Goal: Information Seeking & Learning: Learn about a topic

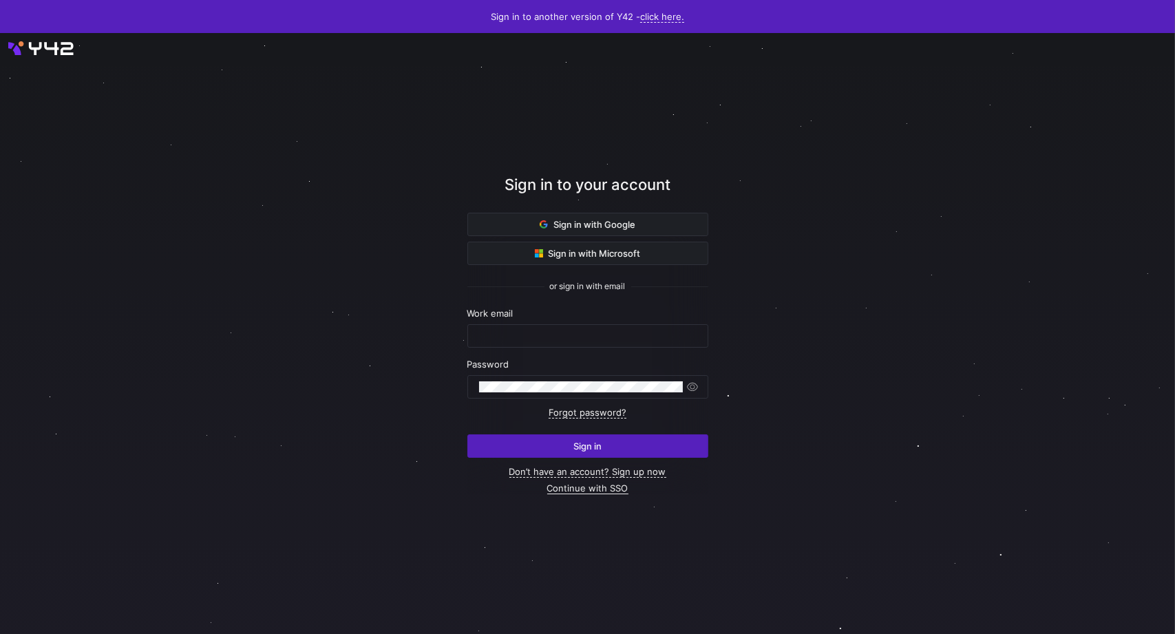
type input "[PERSON_NAME][EMAIL_ADDRESS][PERSON_NAME][DOMAIN_NAME]"
click at [616, 485] on link "Continue with SSO" at bounding box center [587, 489] width 81 height 12
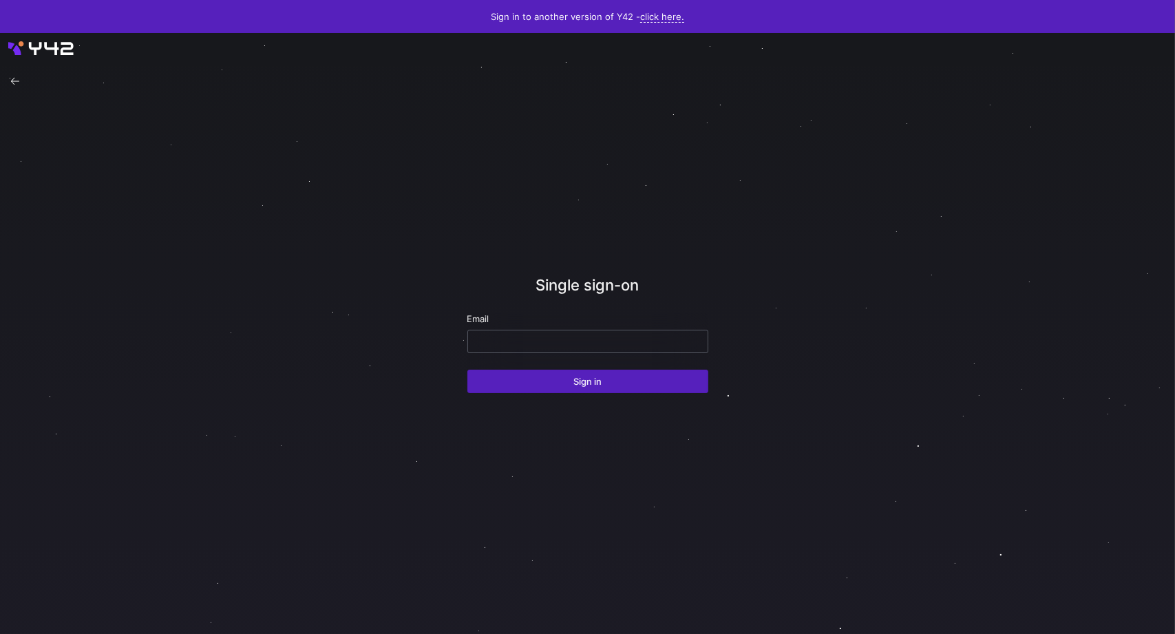
click at [545, 330] on div at bounding box center [588, 341] width 218 height 22
click at [554, 343] on input "email" at bounding box center [588, 341] width 218 height 11
type input "[PERSON_NAME][EMAIL_ADDRESS][PERSON_NAME][DOMAIN_NAME]"
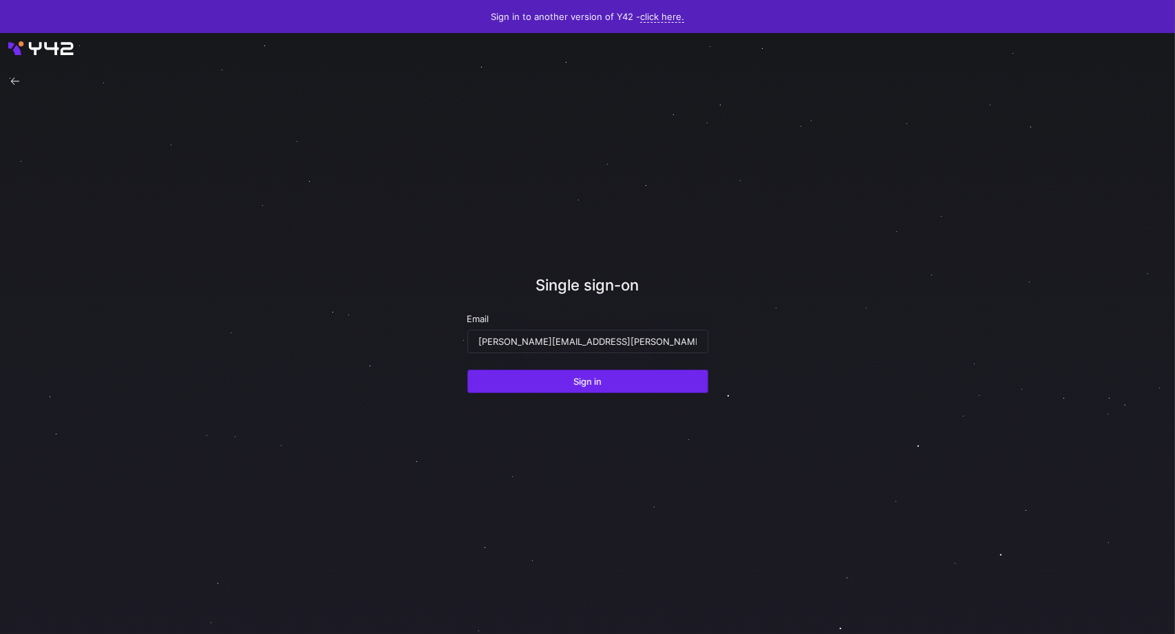
click at [557, 378] on span "submit" at bounding box center [588, 381] width 240 height 22
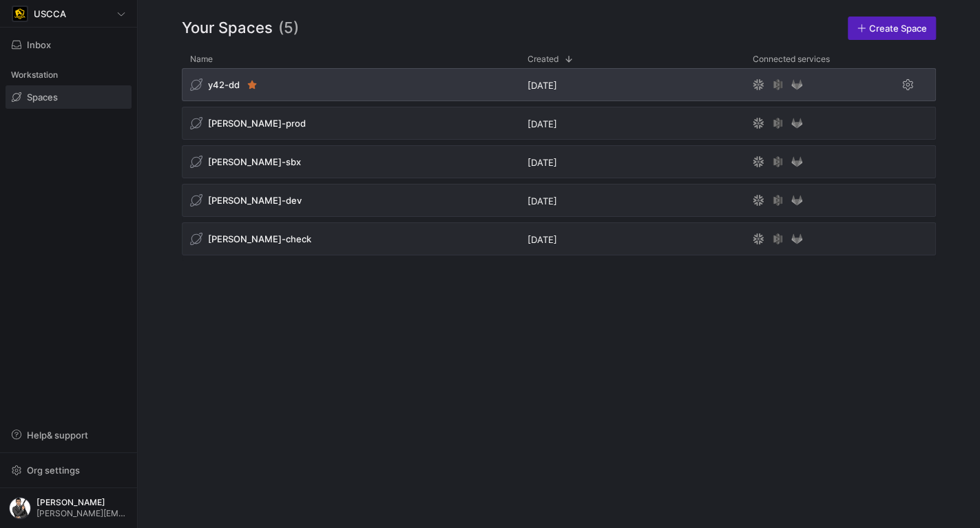
click at [350, 90] on div "y42-dd" at bounding box center [350, 84] width 337 height 33
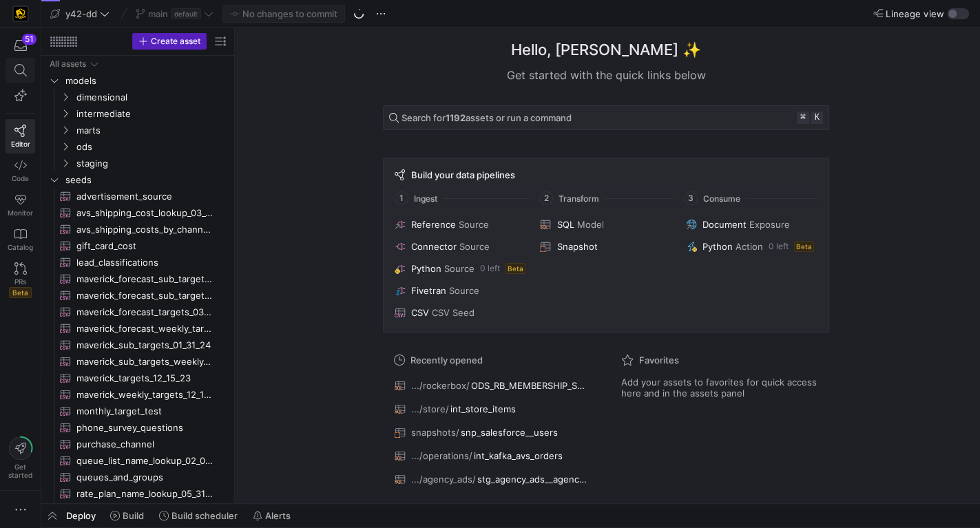
click at [18, 69] on icon at bounding box center [20, 70] width 12 height 12
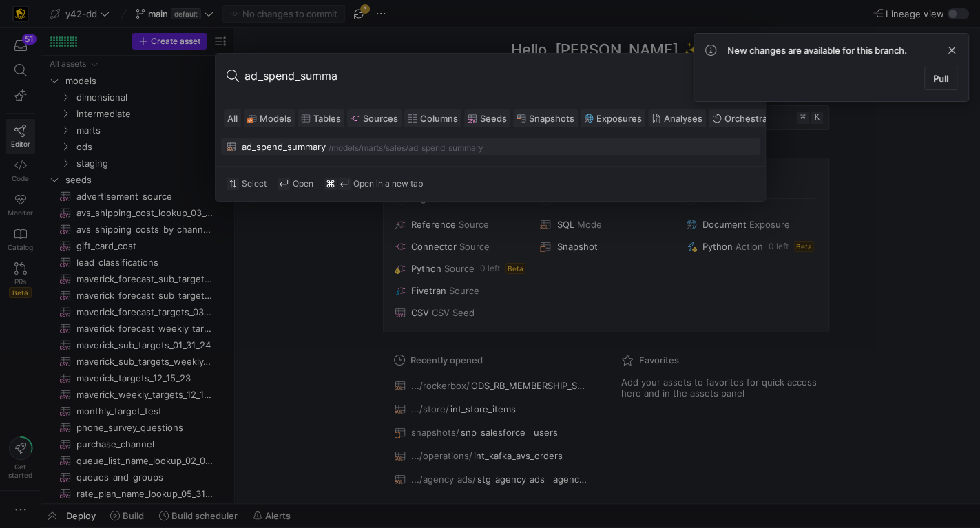
type input "ad_spend_summa"
click at [397, 151] on button "ad_spend_summary /models/ marts/sales /ad_spend_summary" at bounding box center [490, 146] width 538 height 17
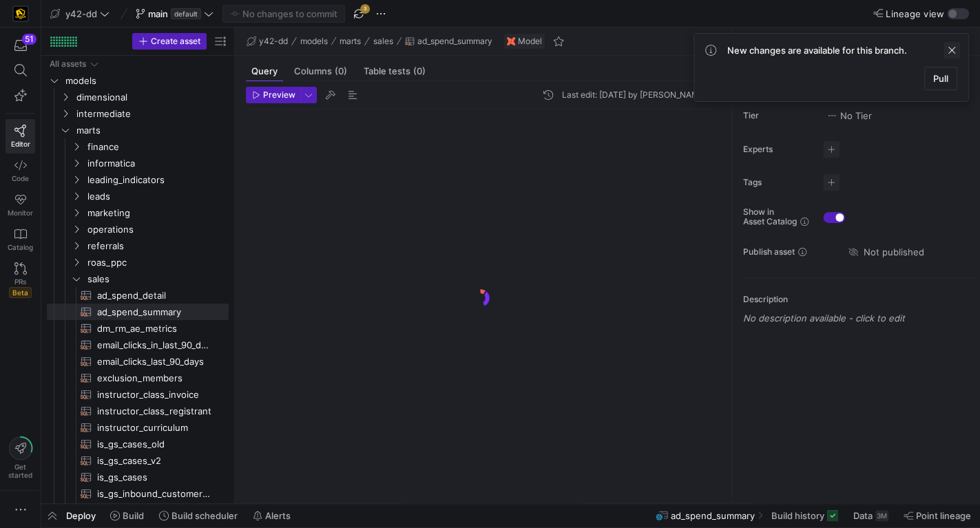
click at [953, 48] on span at bounding box center [951, 50] width 17 height 17
click at [956, 12] on div "button" at bounding box center [958, 13] width 22 height 11
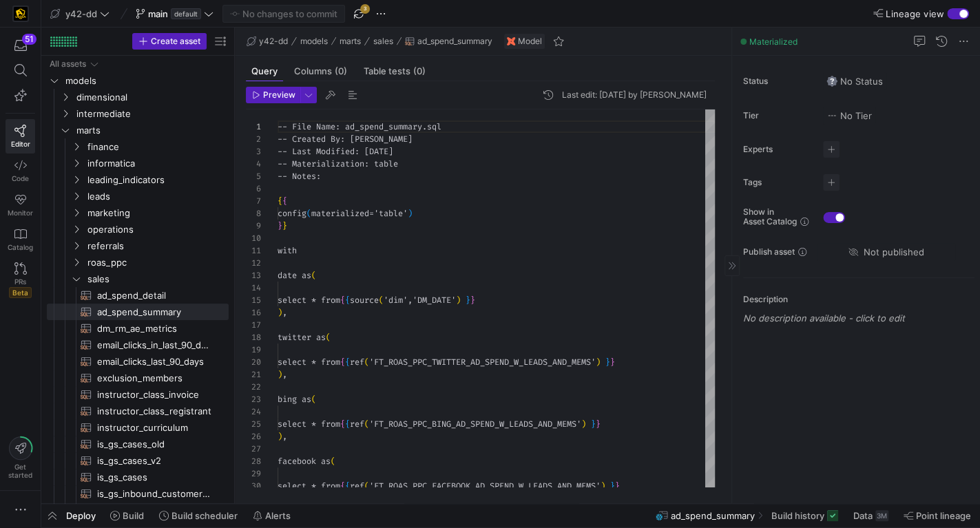
scroll to position [124, 0]
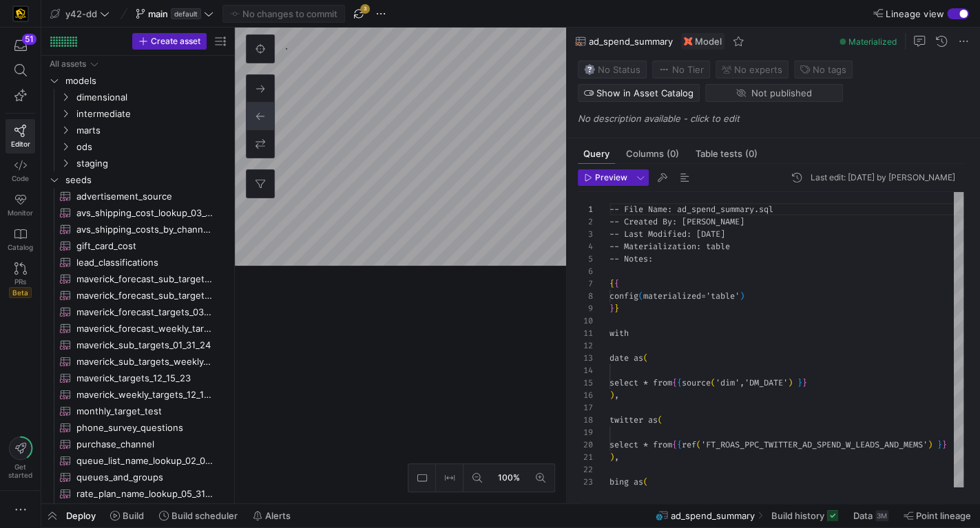
scroll to position [124, 0]
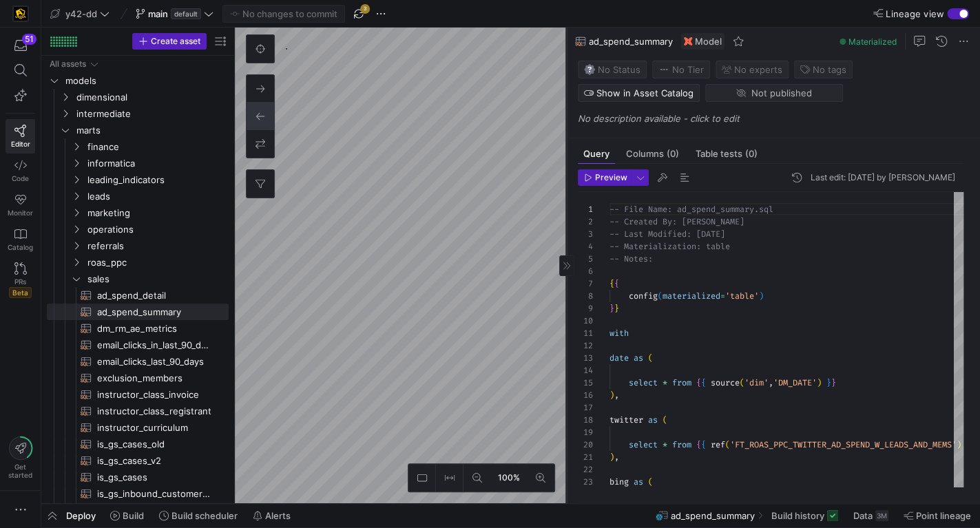
click at [566, 264] on icon at bounding box center [566, 266] width 8 height 8
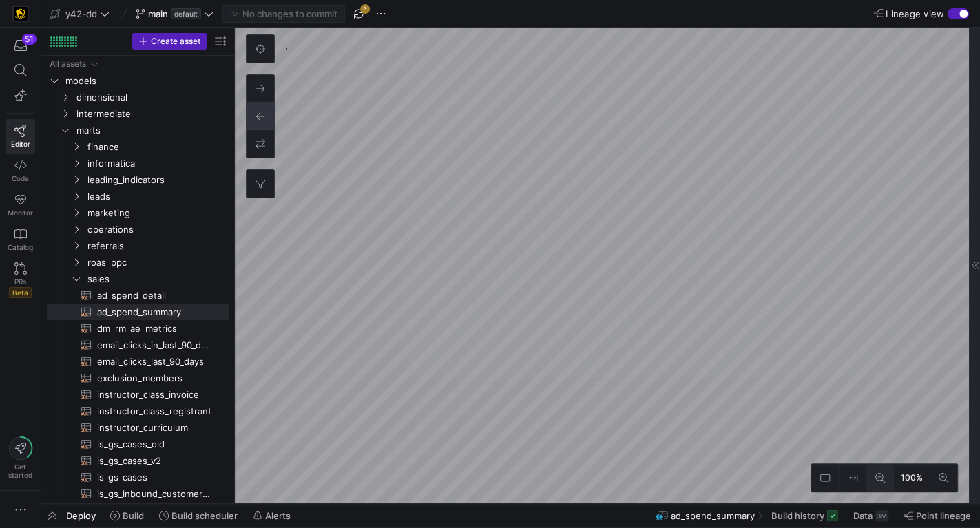
click at [878, 478] on icon at bounding box center [880, 478] width 10 height 10
click at [939, 479] on icon at bounding box center [943, 478] width 10 height 10
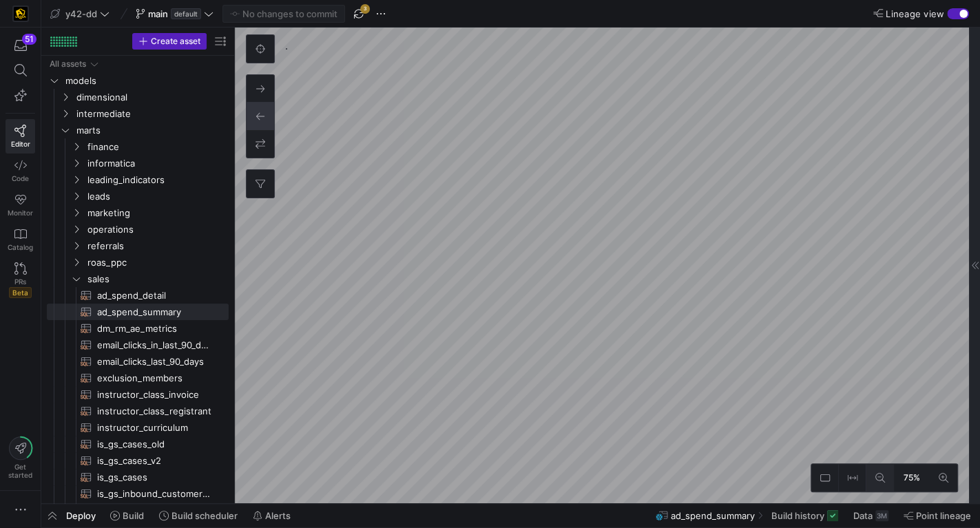
click at [881, 479] on icon at bounding box center [880, 478] width 10 height 10
type textarea "-- File Name: int_roas_ppc__GOOGLE_ADS_PARSE.sql -- Created By: Bret Harvestine…"
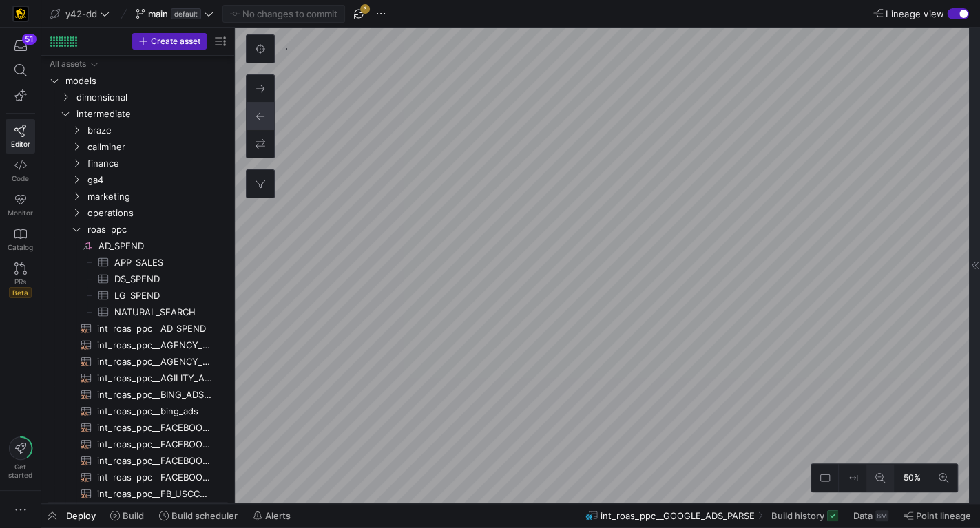
scroll to position [14, 0]
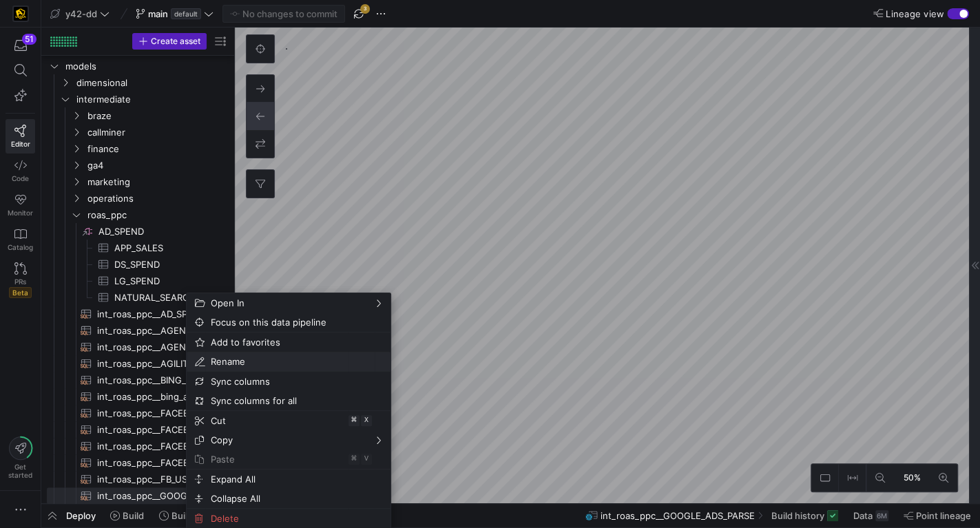
click at [260, 362] on span "Rename" at bounding box center [276, 361] width 143 height 19
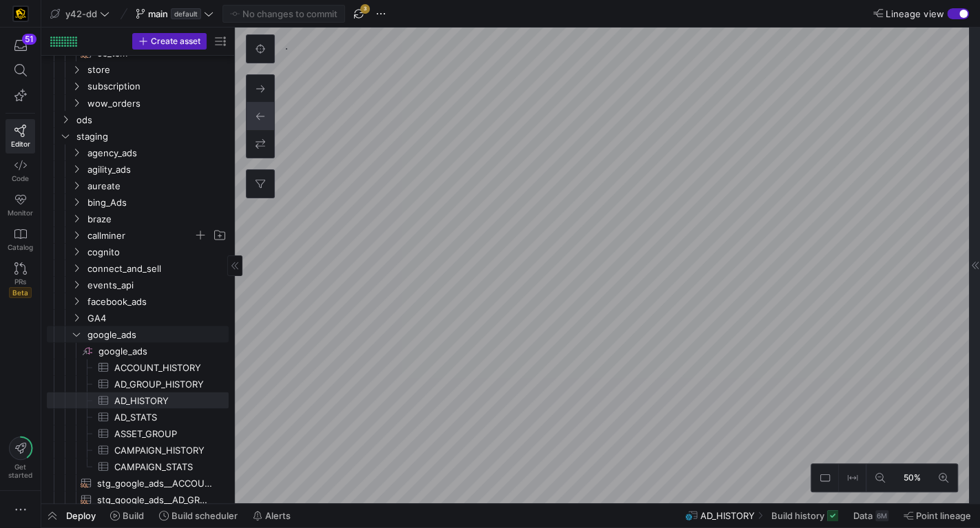
scroll to position [1438, 0]
